Goal: Transaction & Acquisition: Purchase product/service

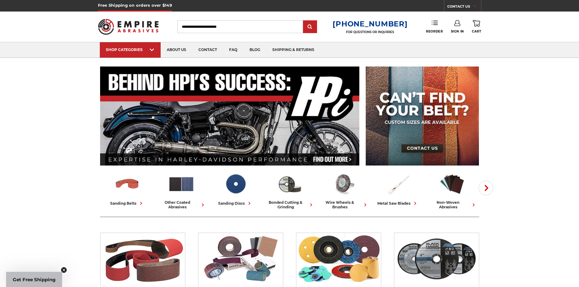
click at [431, 27] on link "Reorder" at bounding box center [434, 26] width 17 height 13
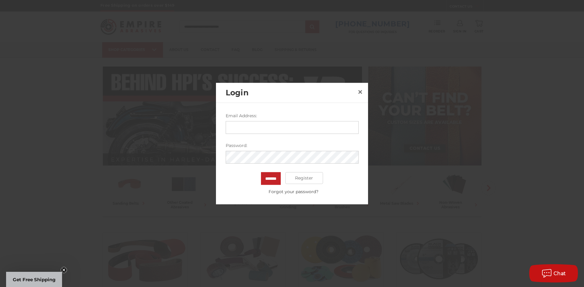
click at [283, 127] on input "Email Address:" at bounding box center [292, 127] width 133 height 13
click at [290, 128] on input "**********" at bounding box center [292, 127] width 133 height 13
type input "**********"
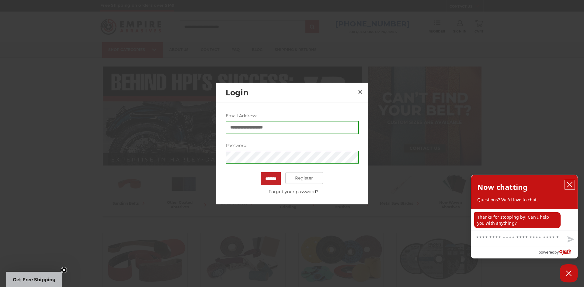
click at [572, 188] on icon "close chatbox" at bounding box center [570, 185] width 6 height 6
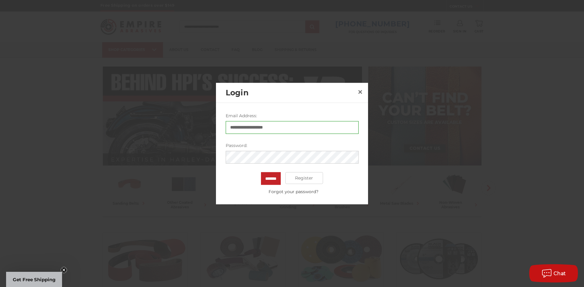
click at [261, 172] on input "*******" at bounding box center [271, 178] width 20 height 13
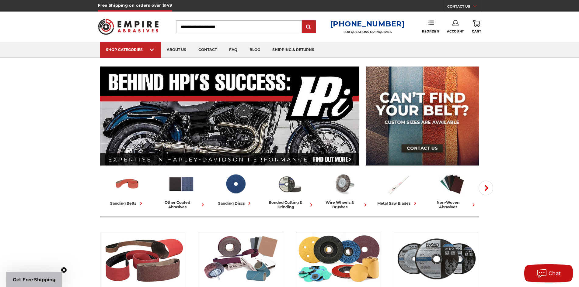
click at [430, 27] on link "Reorder" at bounding box center [430, 26] width 17 height 13
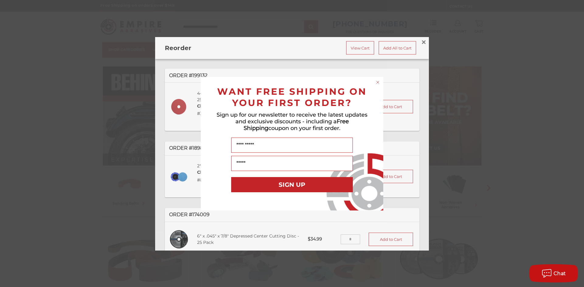
click at [378, 81] on circle "Close dialog" at bounding box center [378, 82] width 6 height 6
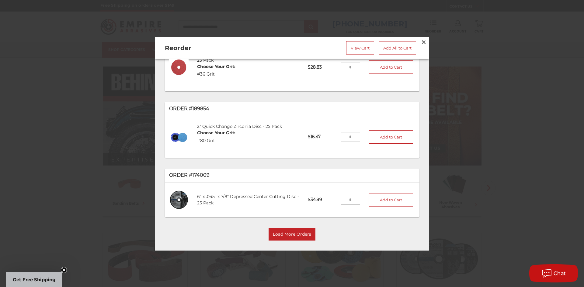
scroll to position [42, 0]
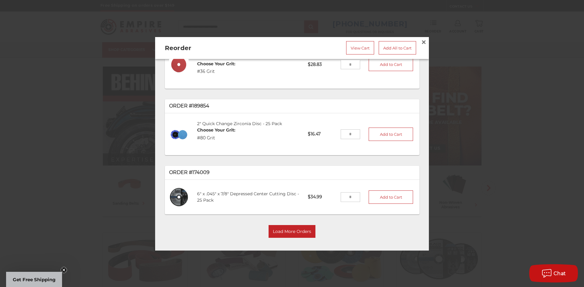
drag, startPoint x: 341, startPoint y: 195, endPoint x: 351, endPoint y: 195, distance: 9.1
click at [351, 195] on input "tel" at bounding box center [351, 197] width 20 height 10
drag, startPoint x: 338, startPoint y: 194, endPoint x: 346, endPoint y: 194, distance: 8.5
click at [346, 194] on input "tel" at bounding box center [351, 197] width 20 height 10
type input "**"
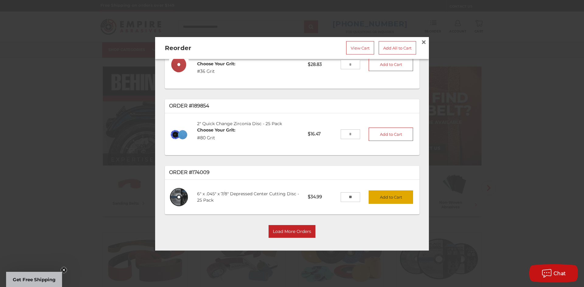
click at [371, 193] on button "Add to Cart" at bounding box center [391, 196] width 44 height 13
click at [357, 45] on link "View Cart" at bounding box center [360, 47] width 28 height 13
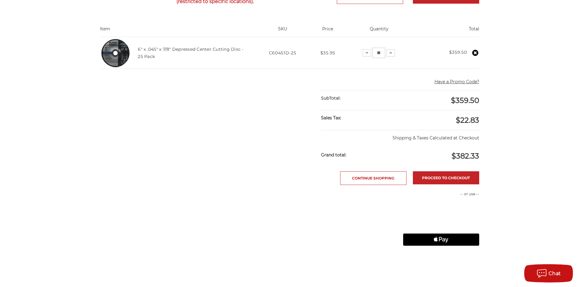
scroll to position [122, 0]
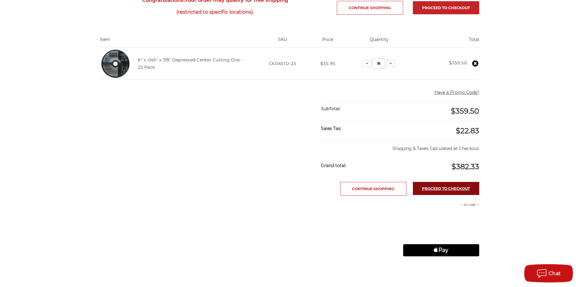
click at [455, 189] on link "Proceed to checkout" at bounding box center [446, 188] width 66 height 13
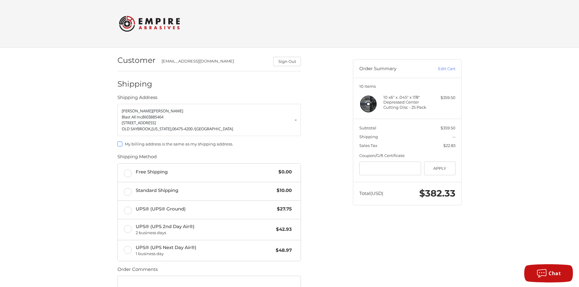
scroll to position [30, 0]
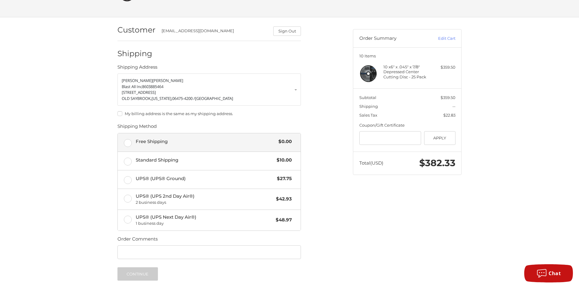
click at [125, 141] on label "Free Shipping $0.00" at bounding box center [209, 142] width 183 height 18
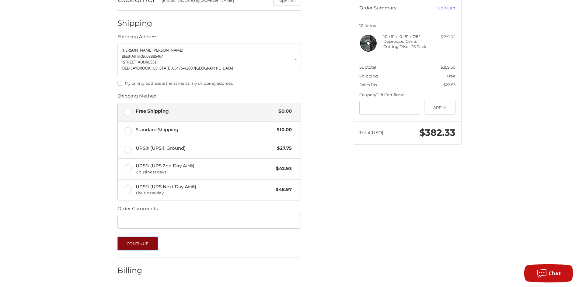
click at [128, 246] on button "Continue" at bounding box center [137, 243] width 40 height 13
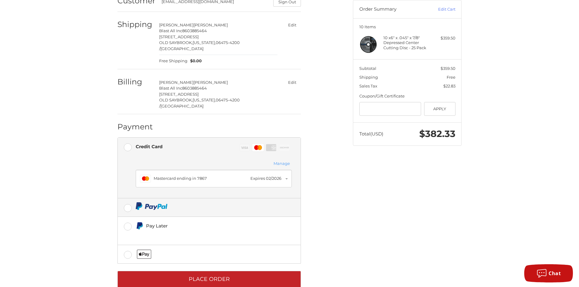
scroll to position [62, 0]
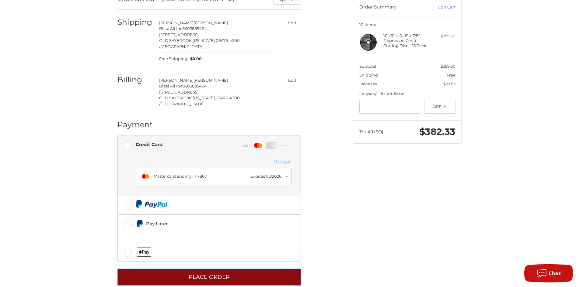
click at [212, 269] on button "Place Order" at bounding box center [208, 277] width 183 height 17
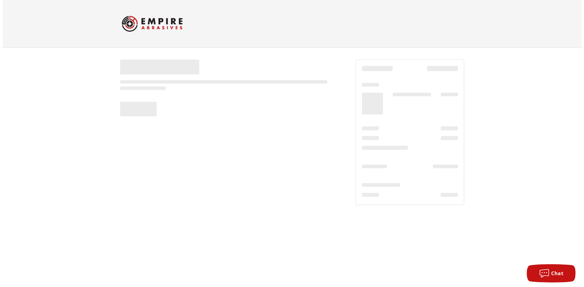
scroll to position [0, 0]
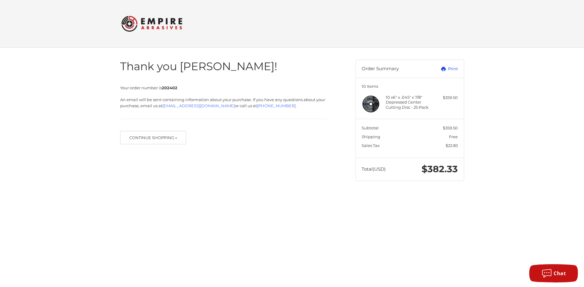
click at [456, 67] on link "Print" at bounding box center [443, 69] width 30 height 6
